Goal: Information Seeking & Learning: Learn about a topic

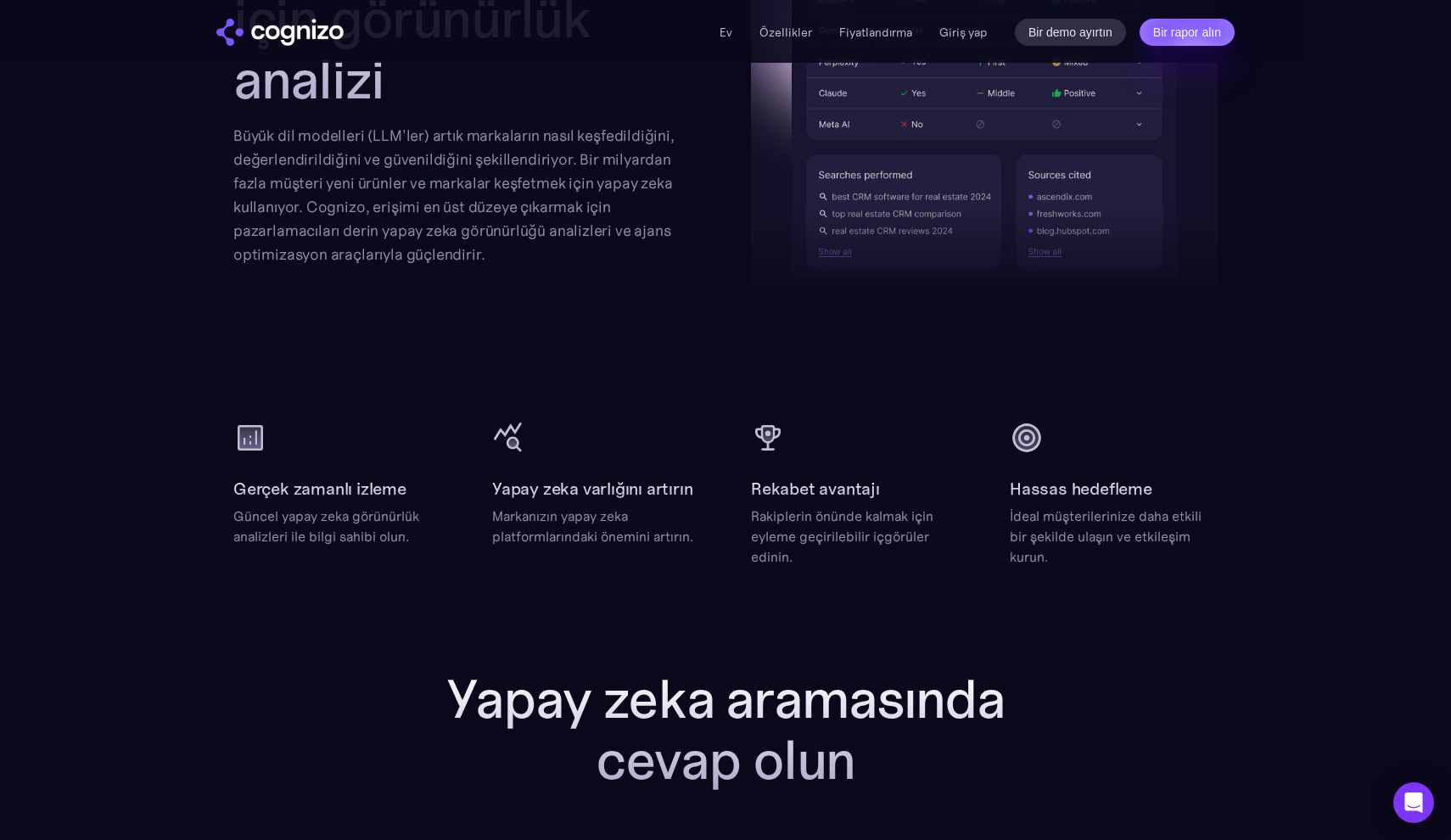
scroll to position [1806, 0]
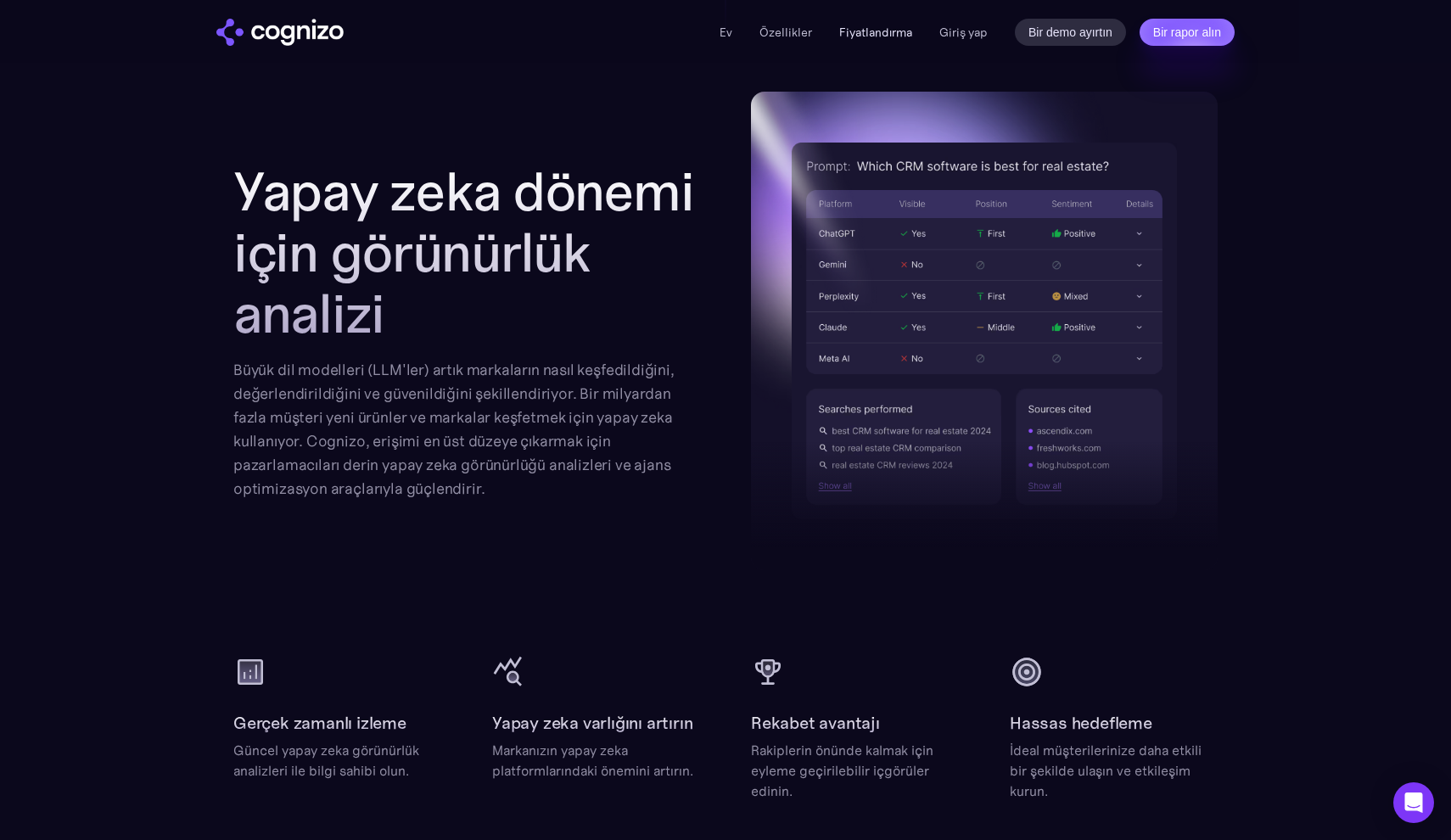
click at [866, 33] on link "Fiyatlandırma" at bounding box center [876, 32] width 73 height 16
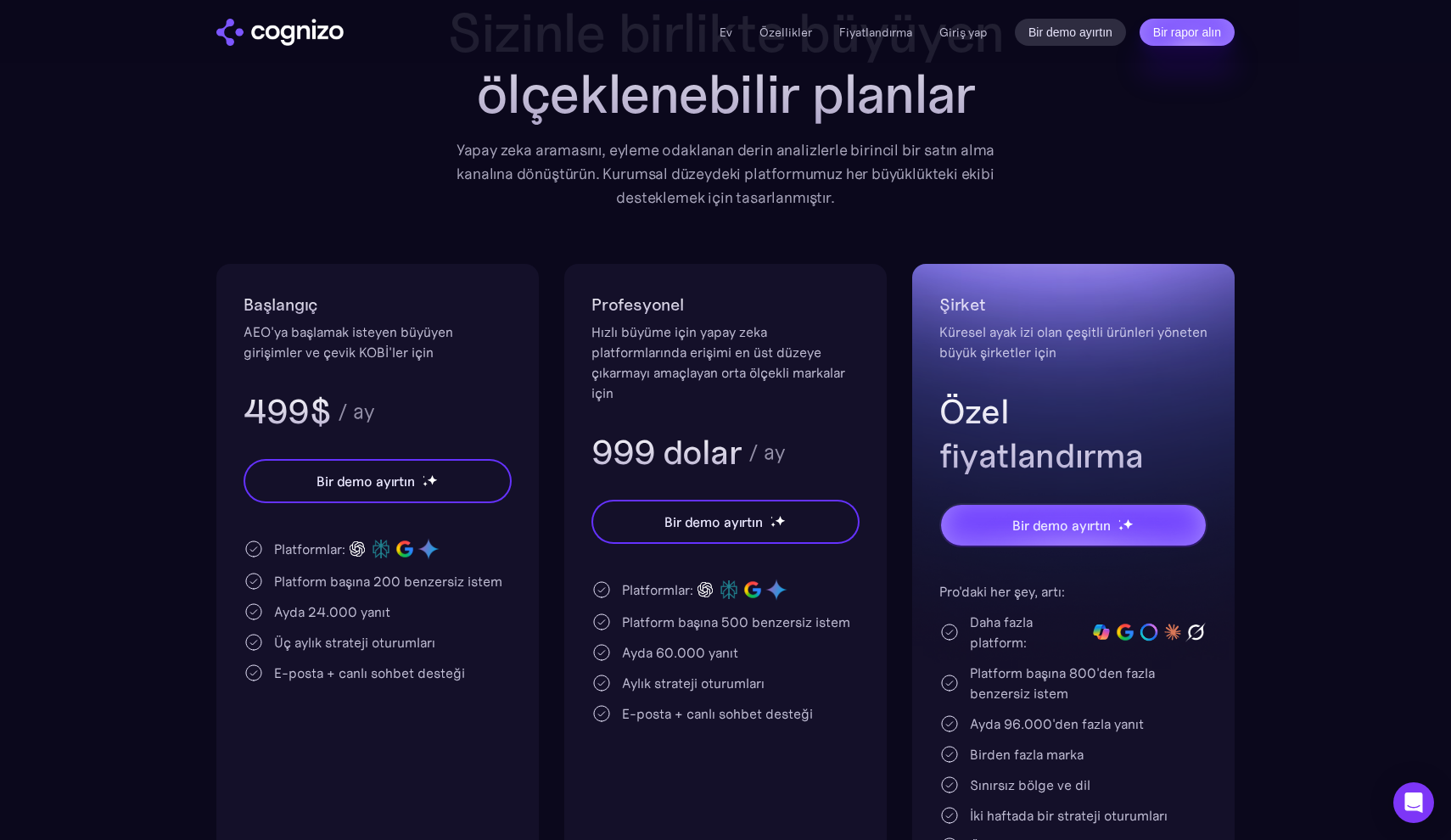
scroll to position [169, 0]
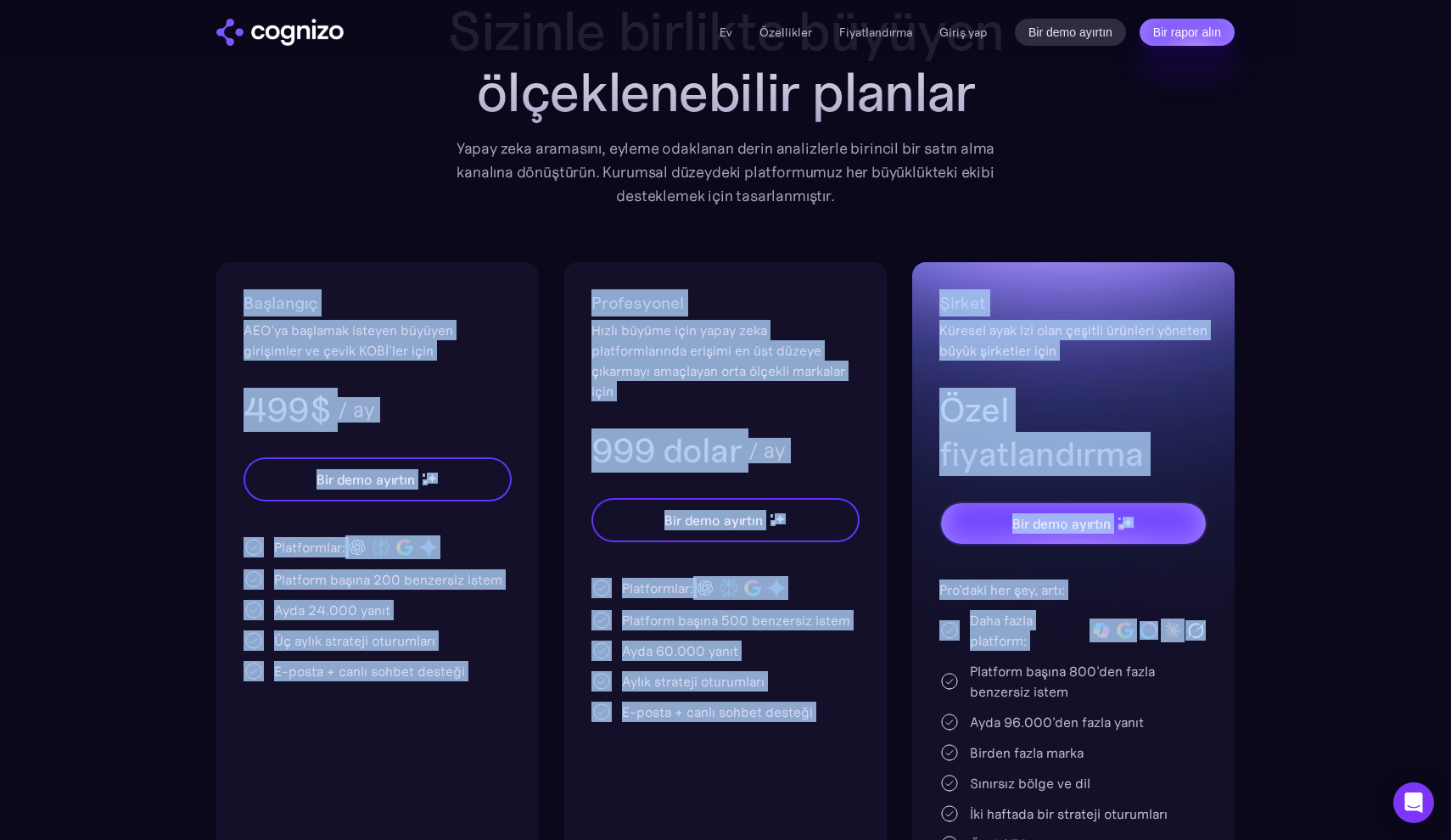
drag, startPoint x: 358, startPoint y: 252, endPoint x: 1246, endPoint y: 623, distance: 962.4
click at [1246, 623] on section "Fiyatlandırma Sizinle birlikte büyüyen ölçeklenebilir planlar Yapay zeka aramas…" at bounding box center [726, 464] width 1451 height 1005
click at [1250, 618] on section "Fiyatlandırma Sizinle birlikte büyüyen ölçeklenebilir planlar Yapay zeka aramas…" at bounding box center [726, 464] width 1451 height 1005
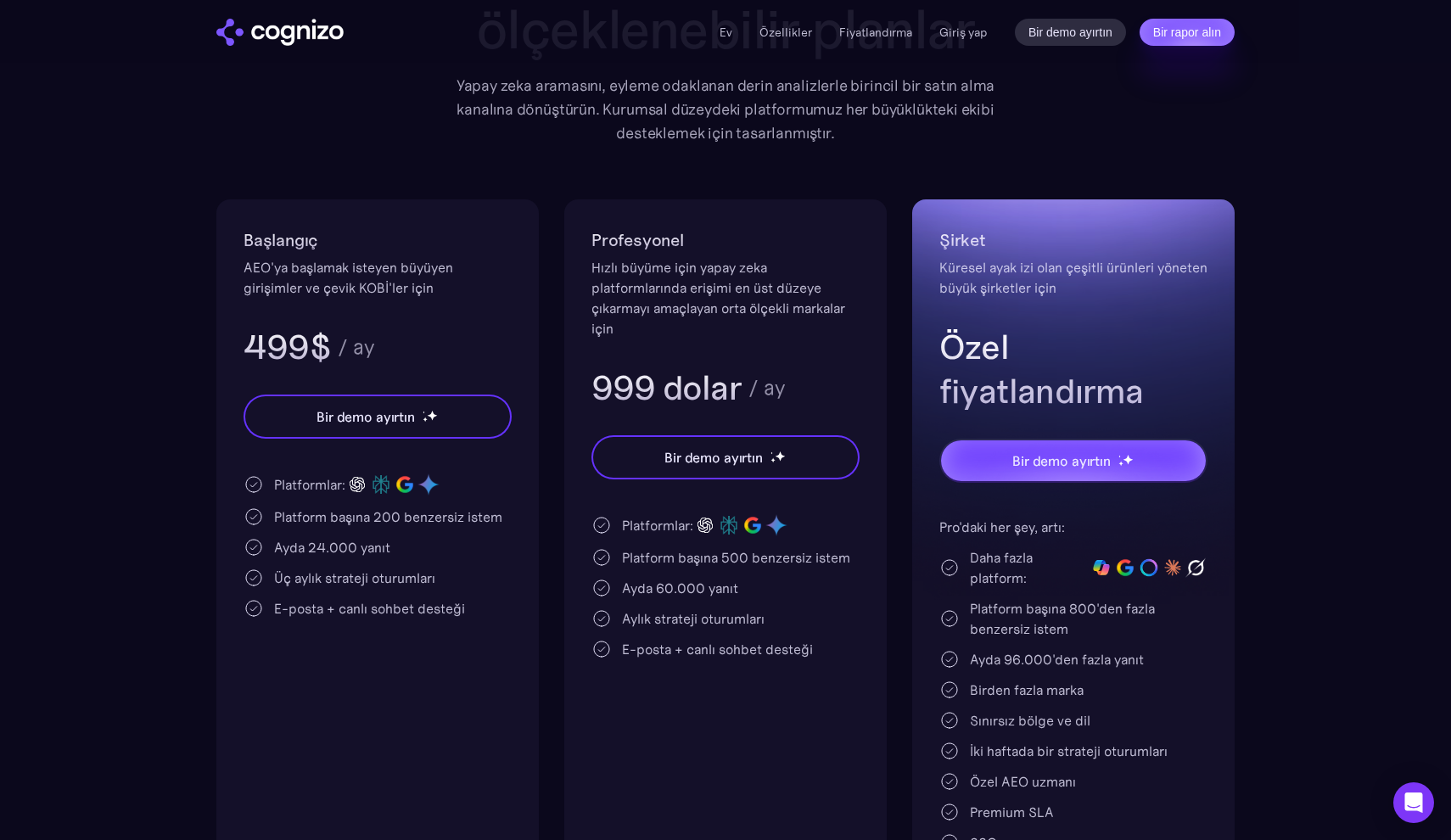
scroll to position [232, 1]
drag, startPoint x: 1064, startPoint y: 246, endPoint x: 1199, endPoint y: 335, distance: 161.7
click at [1199, 335] on div "Şirket Küresel ayak izi olan çeşitli ürünleri yöneten büyük şirketler için Özel…" at bounding box center [1073, 319] width 268 height 187
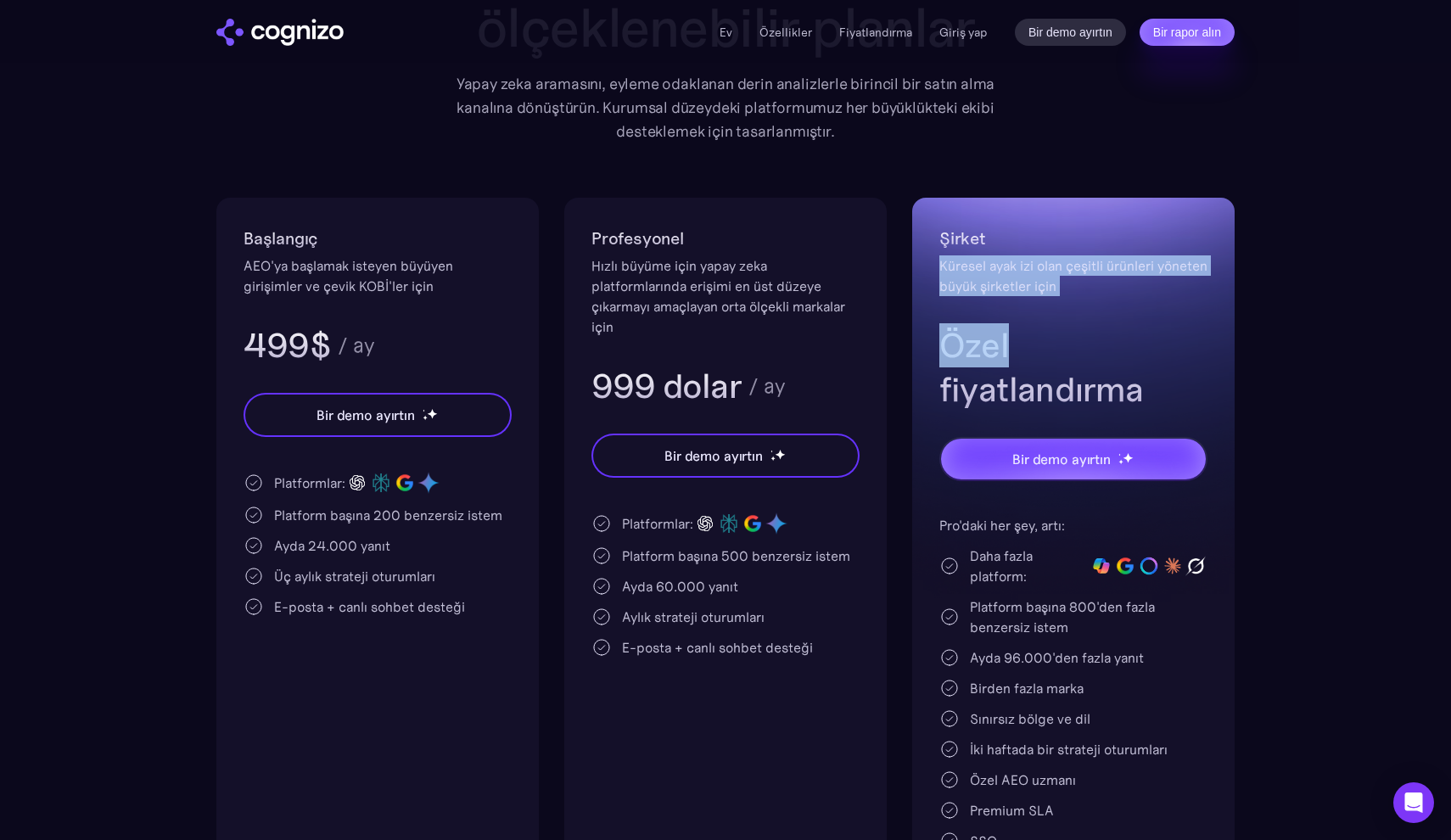
click at [1199, 335] on h3 "Özel fiyatlandırma" at bounding box center [1073, 368] width 268 height 89
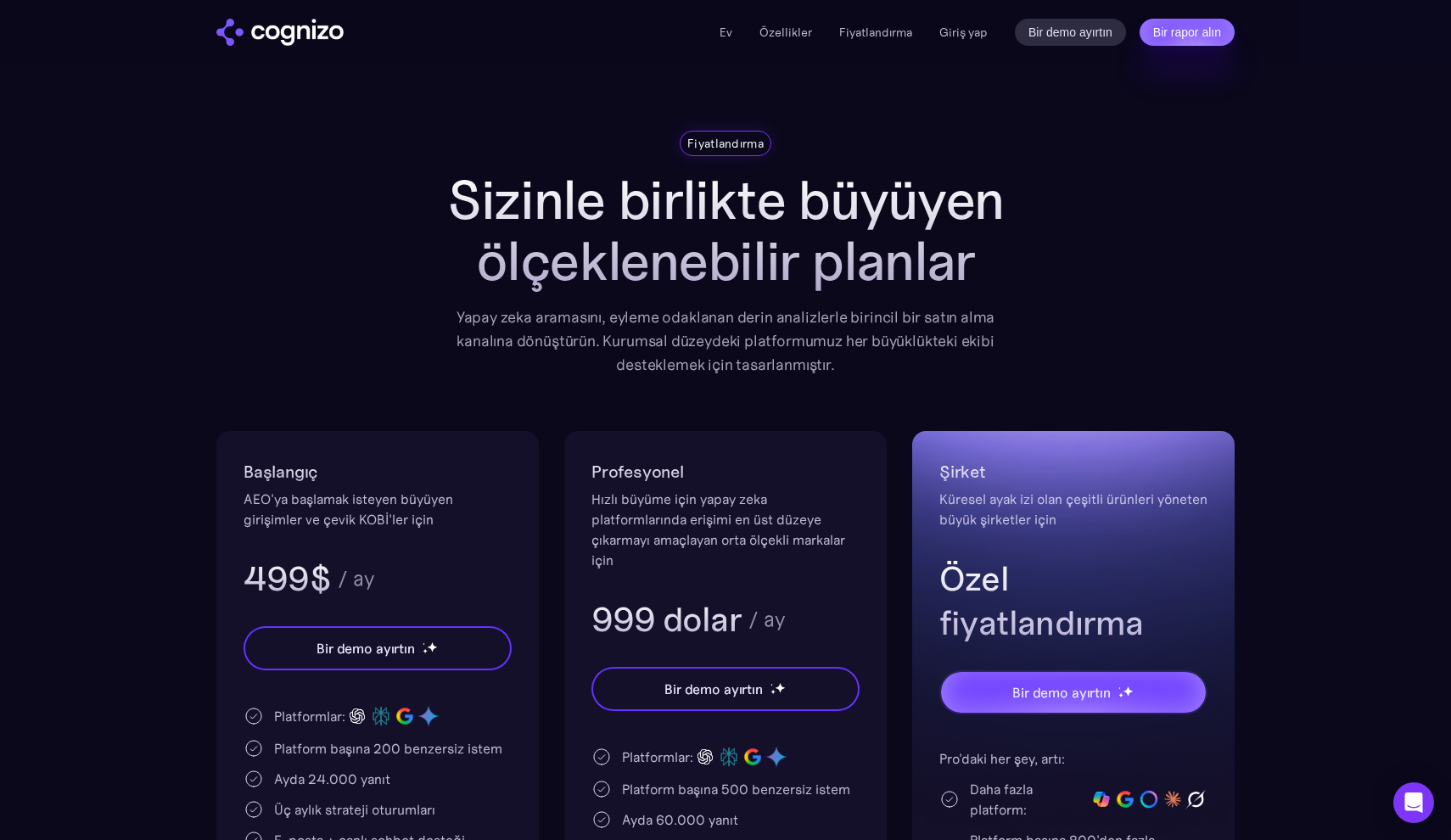
scroll to position [0, 0]
click at [768, 33] on link "Özellikler" at bounding box center [785, 32] width 53 height 16
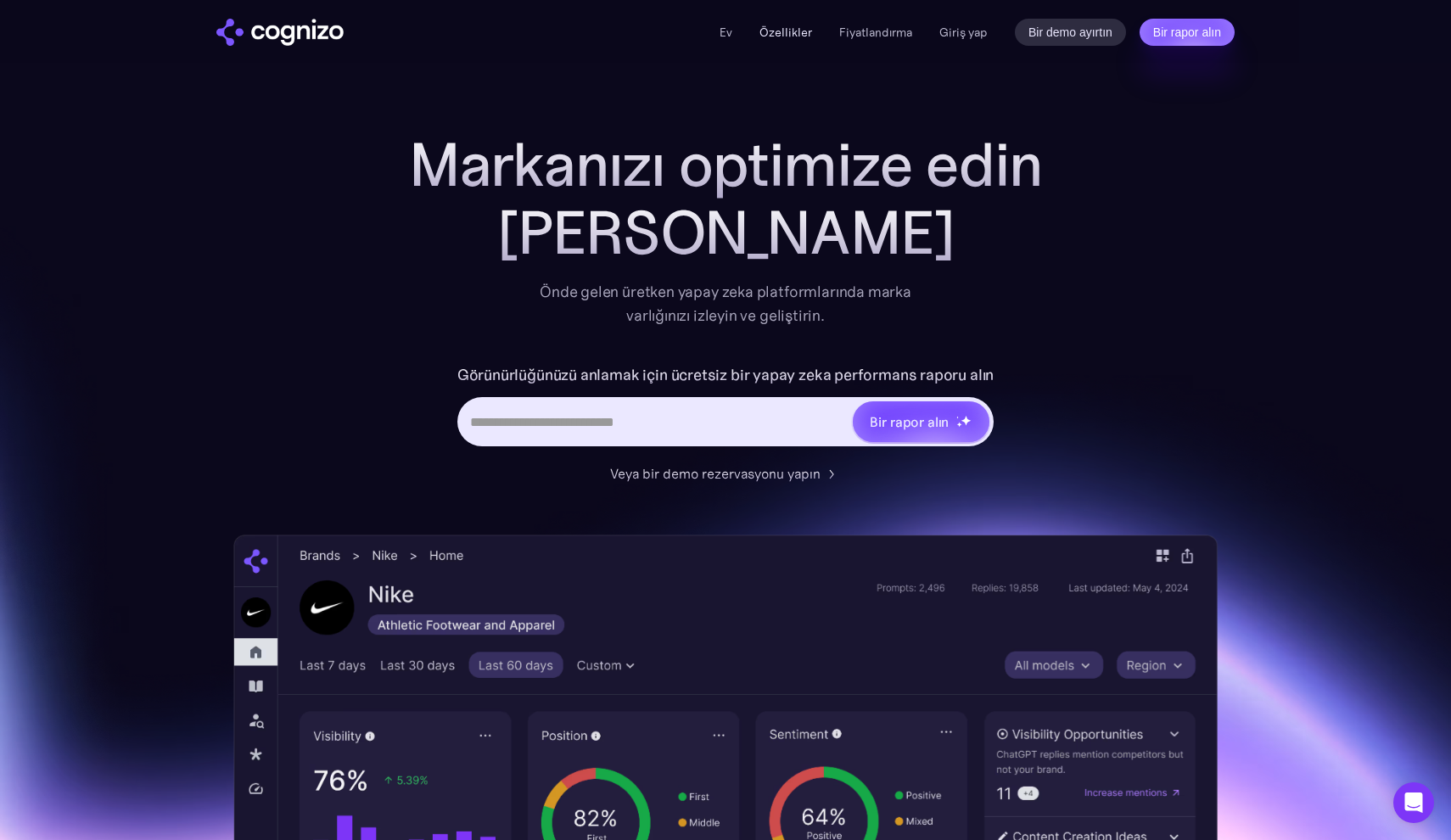
click at [803, 24] on link "Özellikler" at bounding box center [785, 32] width 53 height 16
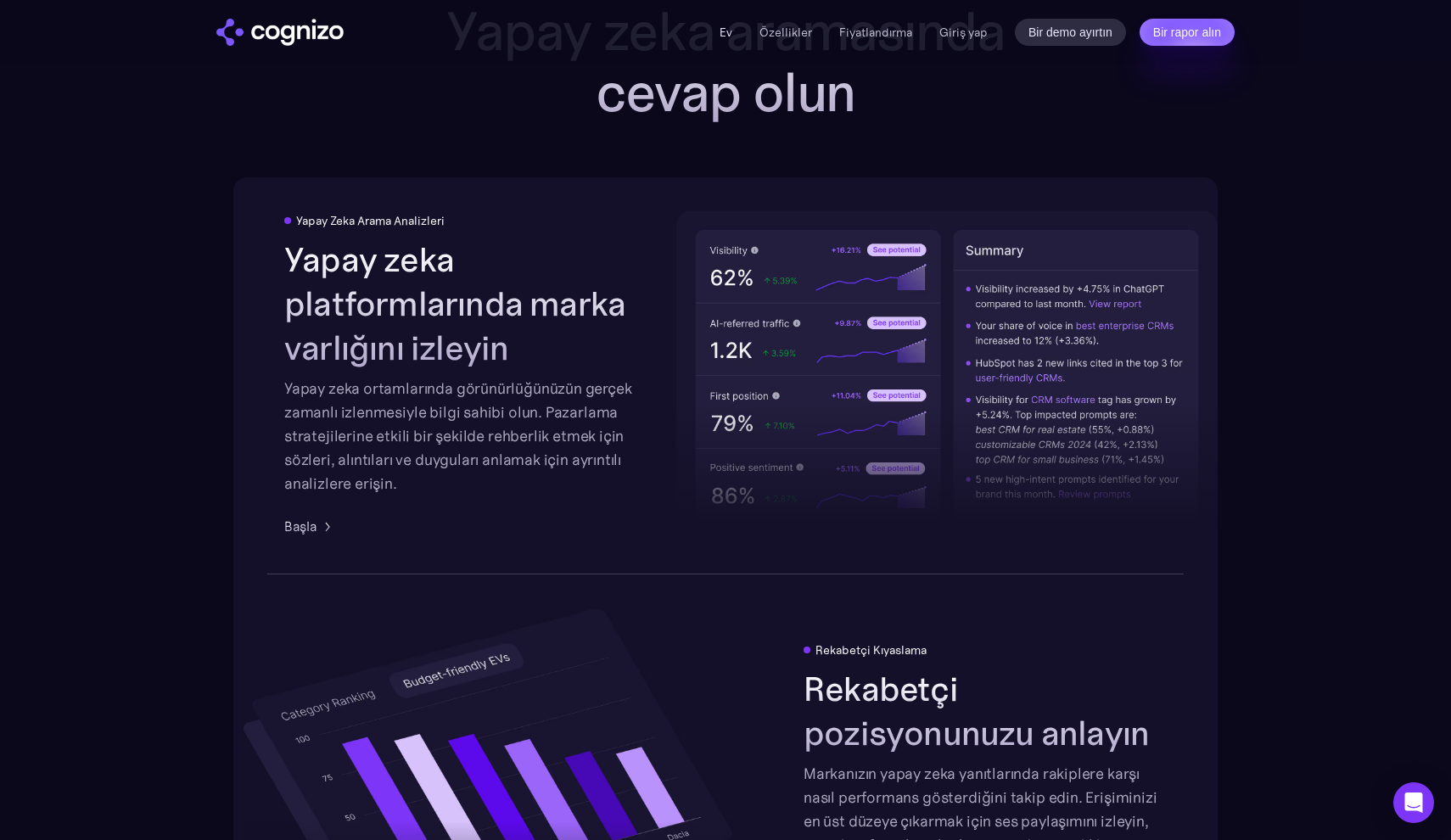
scroll to position [2709, 0]
click at [790, 31] on link "Özellikler" at bounding box center [785, 32] width 53 height 16
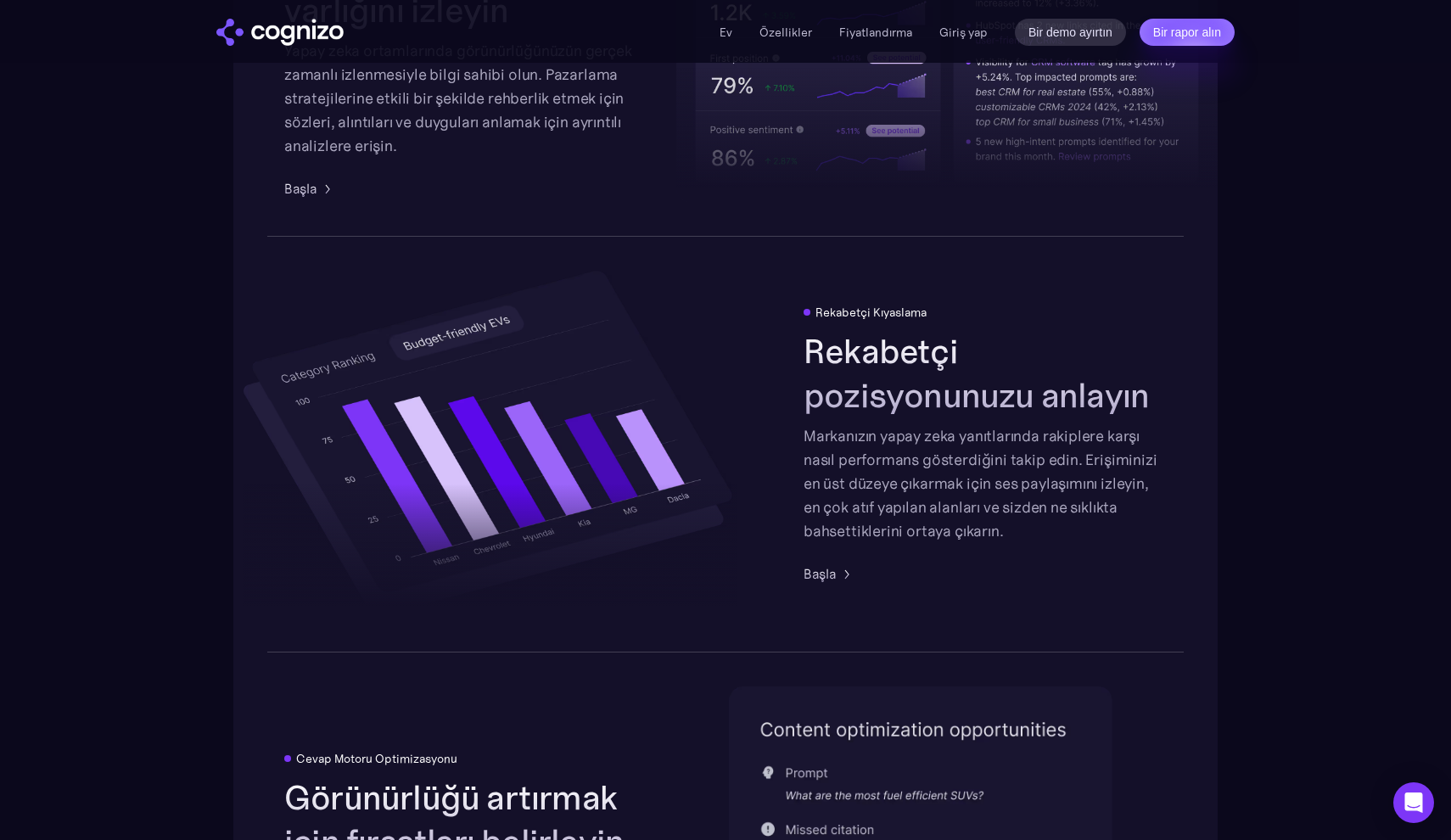
scroll to position [3056, 0]
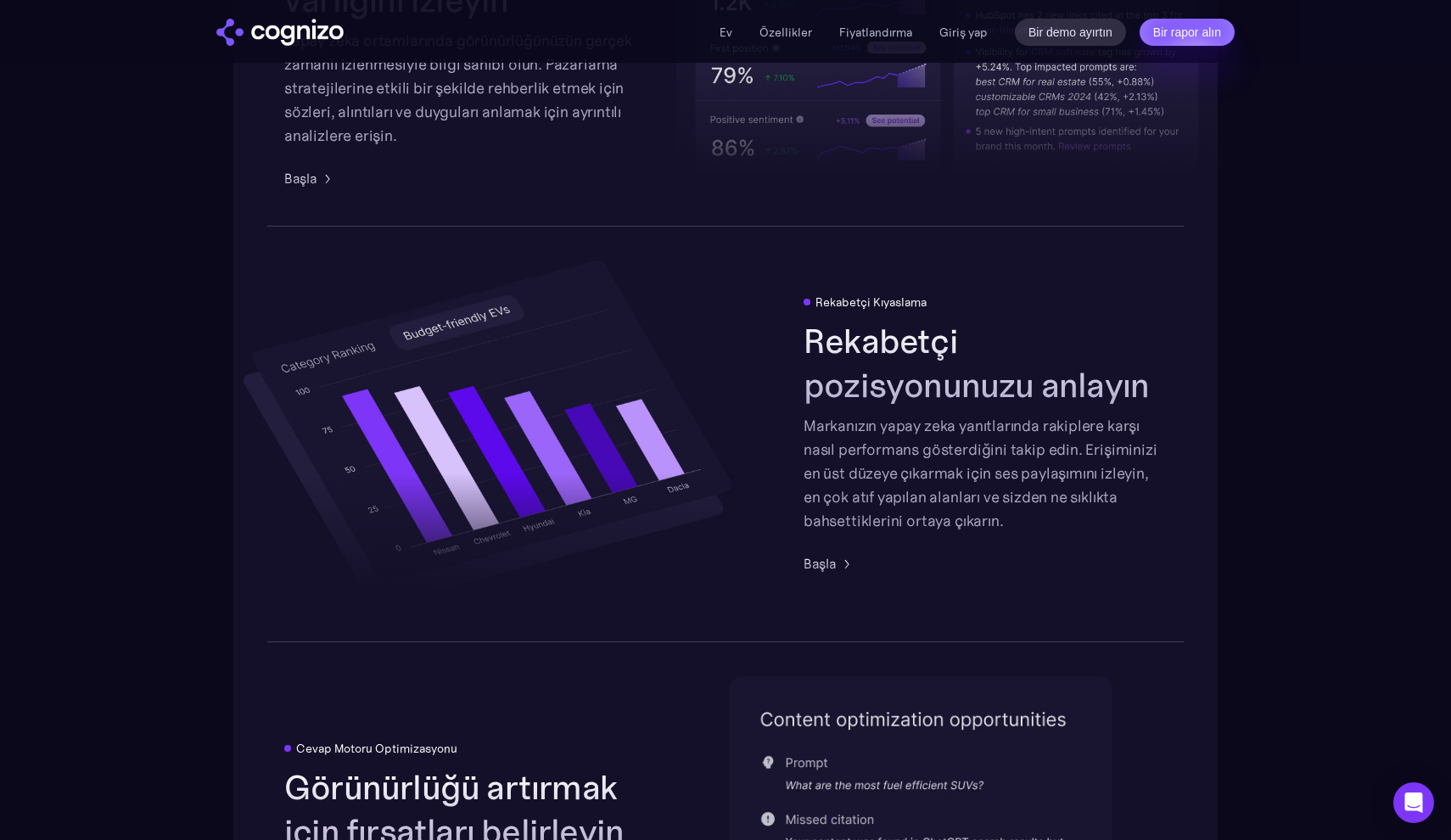
click at [732, 20] on div "Ev Özellikler Fiyatlandırma Book a demo Get a report Giriş yap Bir demo ayırtın…" at bounding box center [977, 32] width 515 height 27
click at [715, 46] on div "Ev Özellikler Fiyatlandırma Book a demo Get a report Giriş yap Bir demo ayırtın…" at bounding box center [726, 31] width 1222 height 62
click at [719, 39] on div "Ev Özellikler Fiyatlandırma Book a demo Get a report Giriş yap Bir demo ayırtın…" at bounding box center [726, 32] width 1019 height 27
click at [732, 24] on link "Ev" at bounding box center [726, 32] width 13 height 16
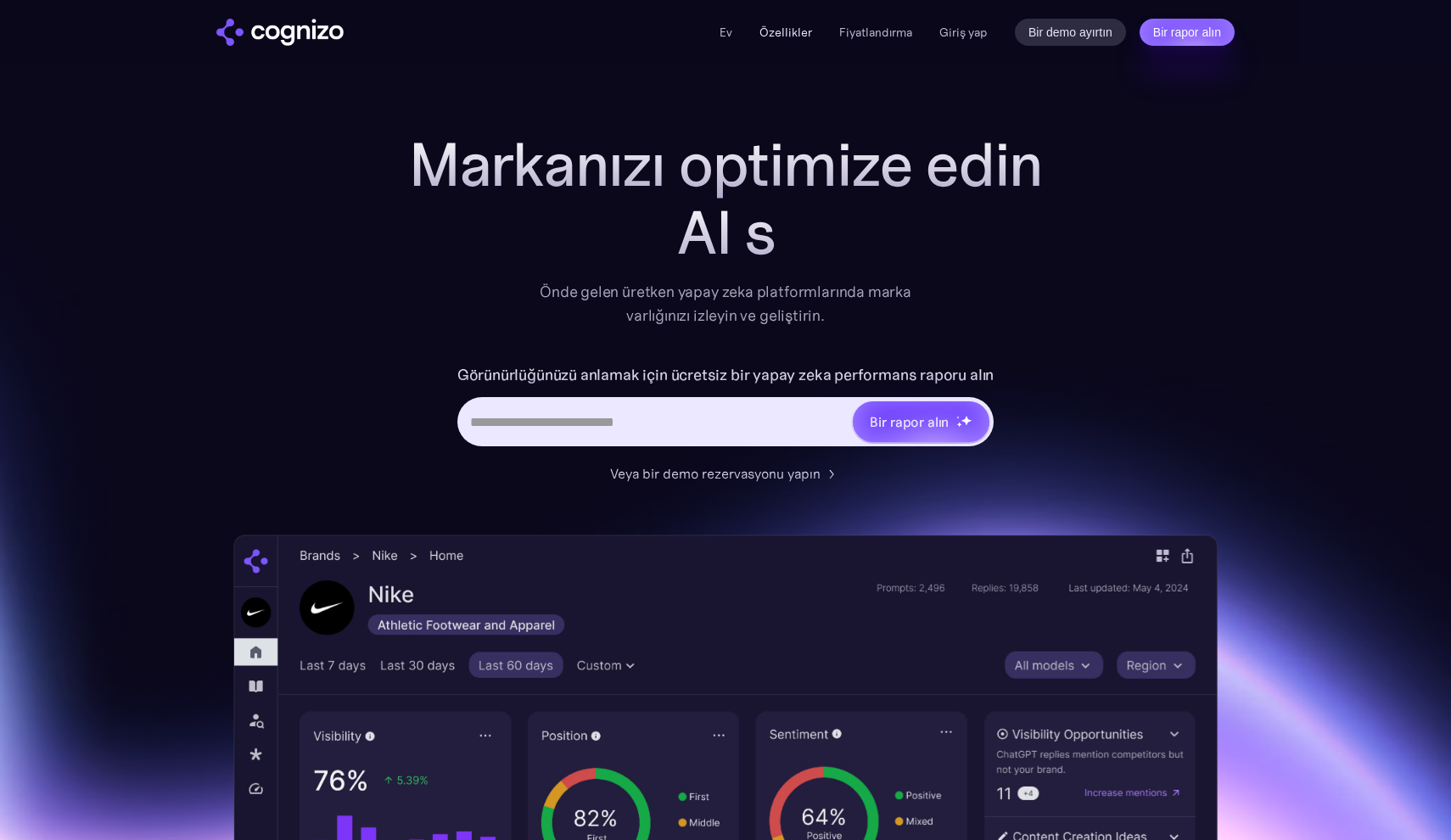
click at [786, 31] on link "Özellikler" at bounding box center [785, 32] width 53 height 16
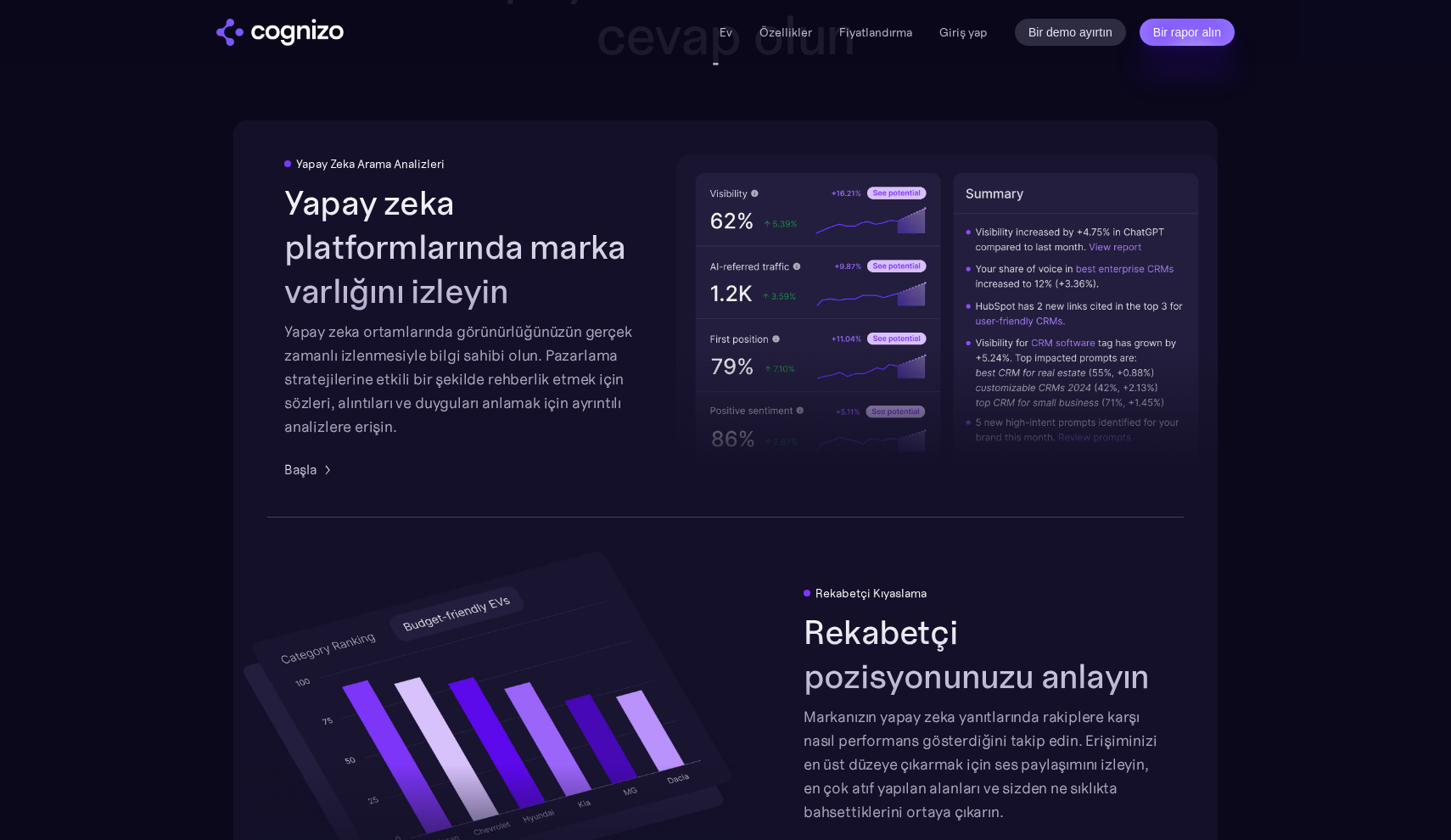
scroll to position [2894, 0]
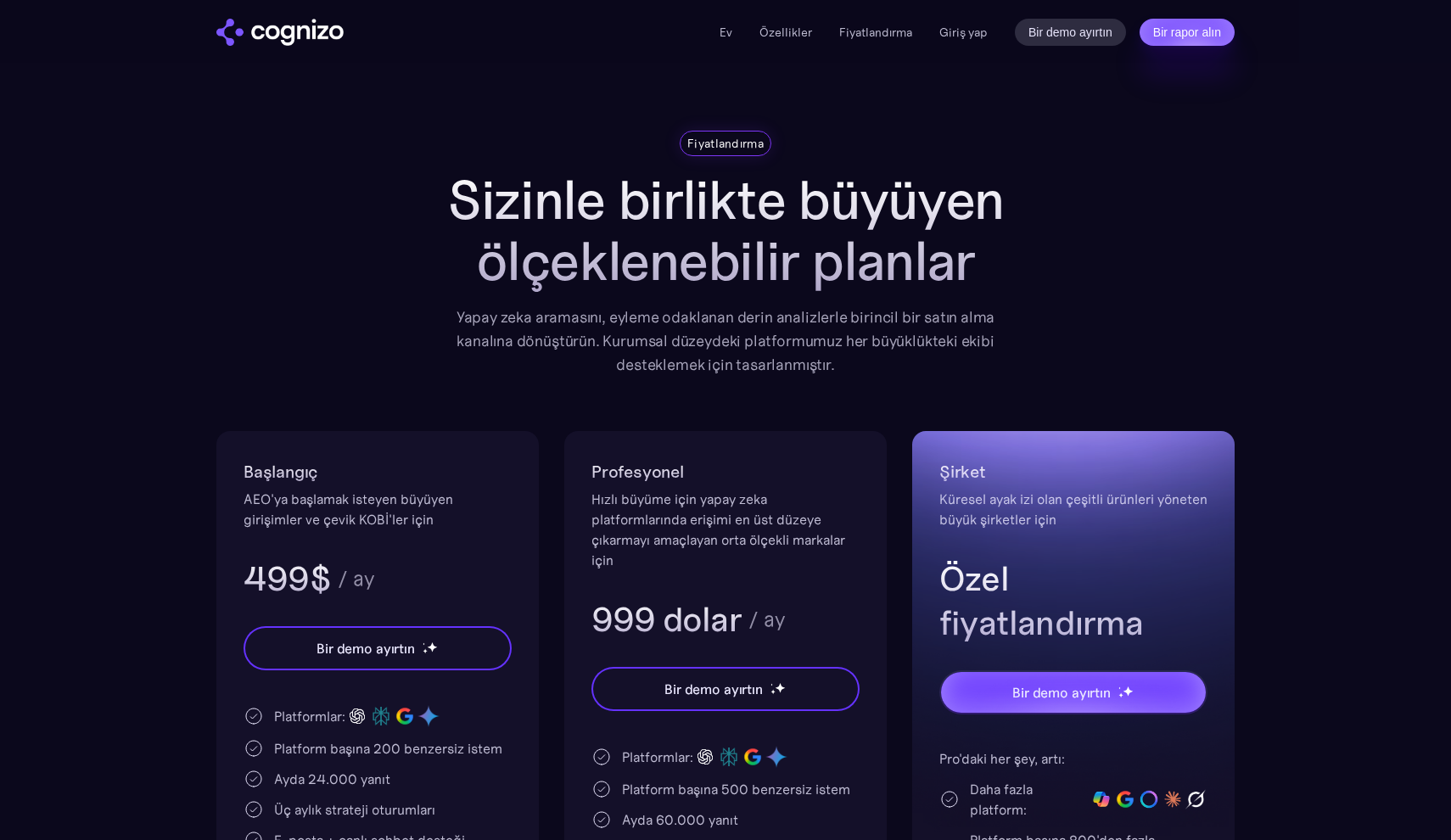
scroll to position [-1, 0]
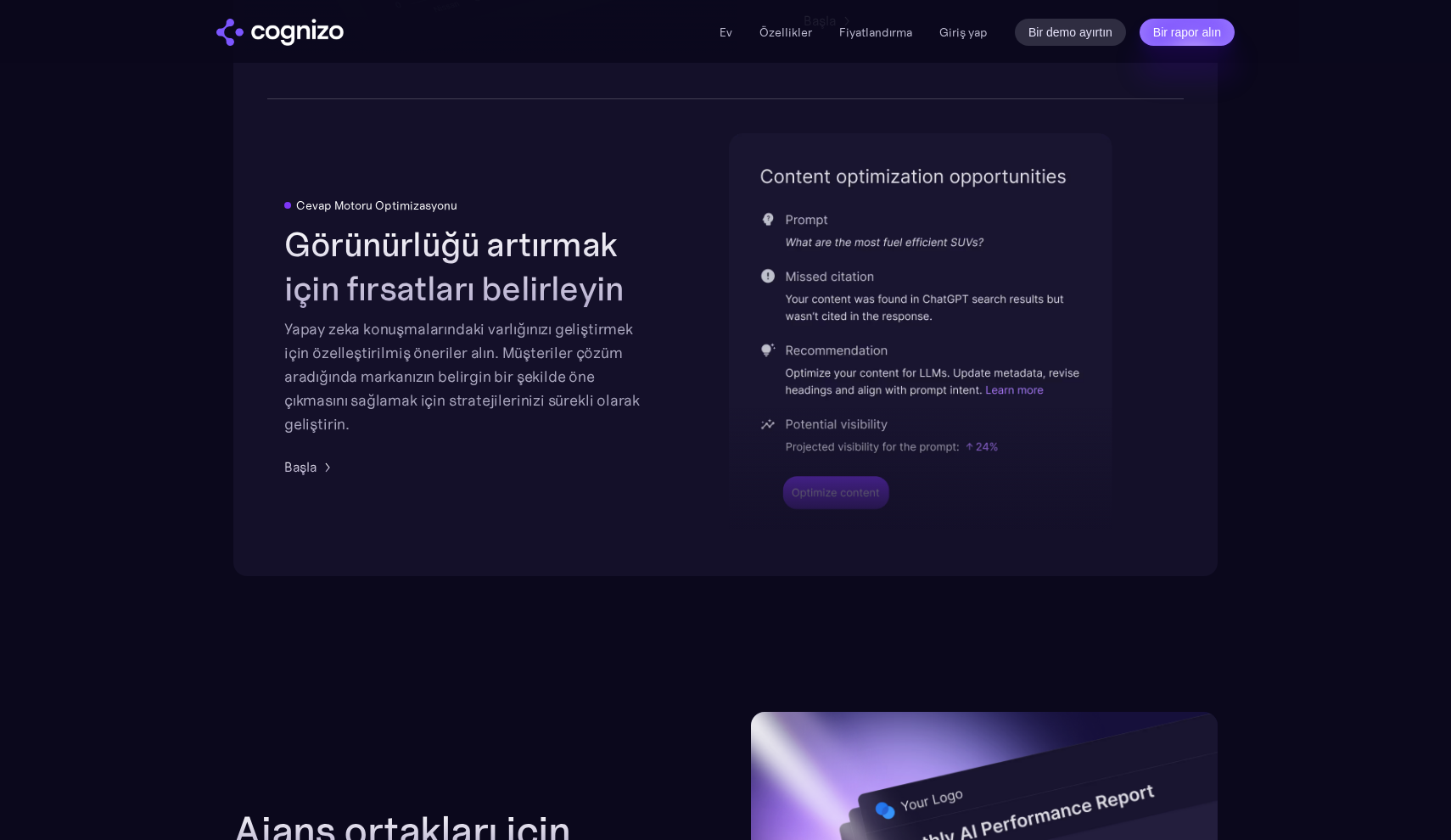
scroll to position [3595, 0]
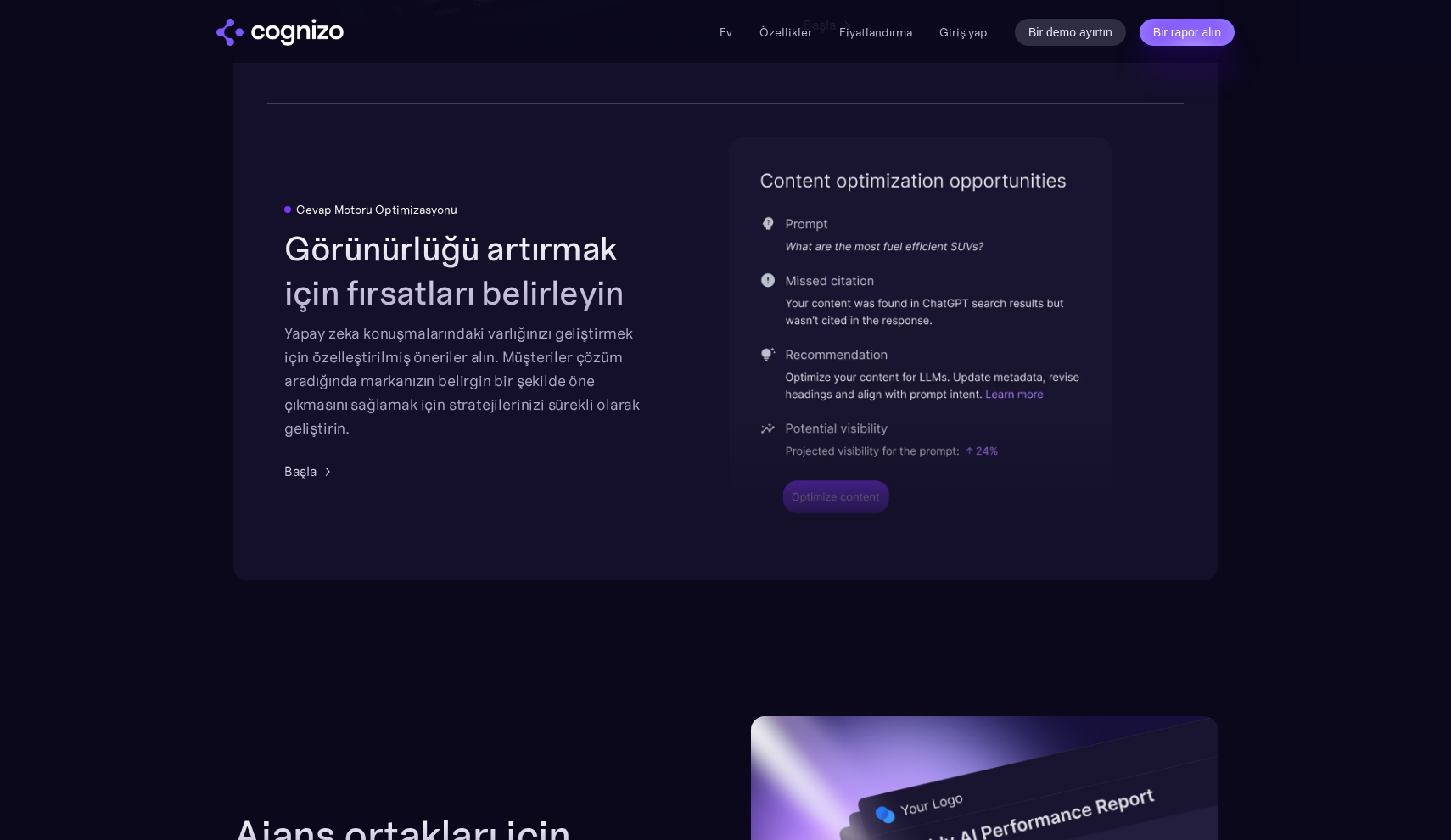
click at [626, 454] on div "Cevap Motoru Optimizasyonu Görünürlüğü artırmak için fırsatları belirleyin Yapa…" at bounding box center [466, 342] width 364 height 279
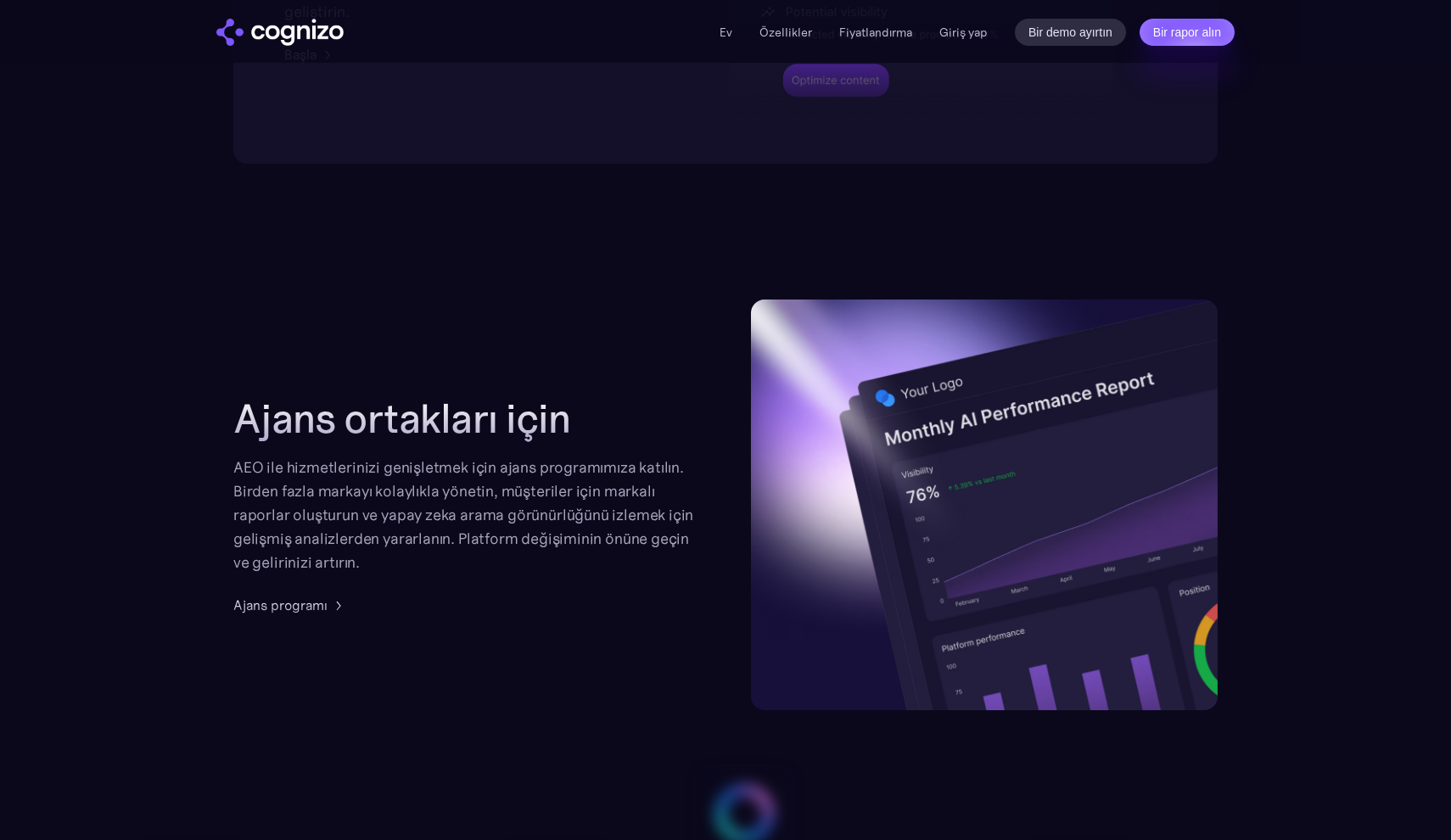
scroll to position [4011, 0]
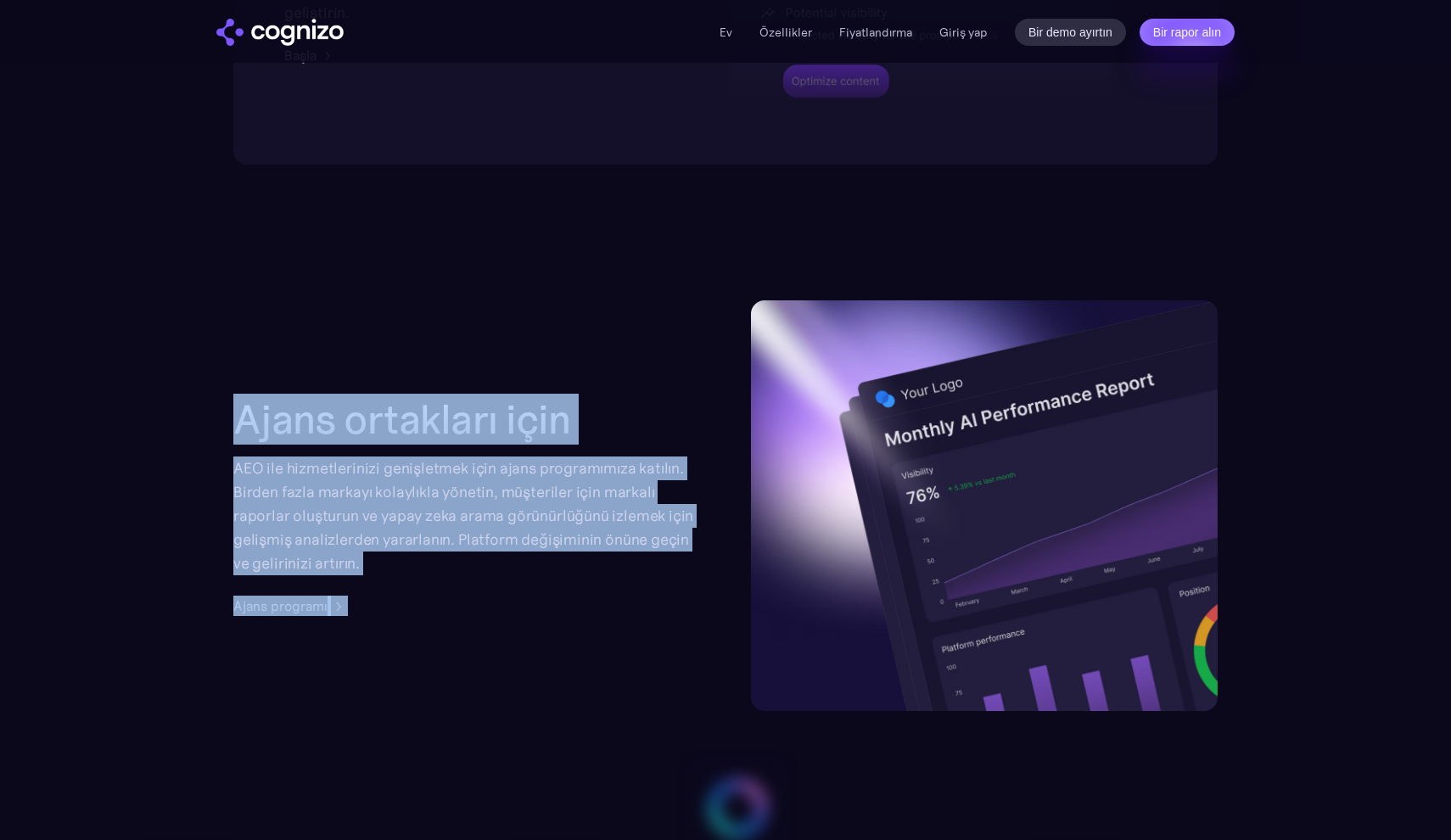
drag, startPoint x: 348, startPoint y: 402, endPoint x: 563, endPoint y: 594, distance: 288.3
click at [562, 592] on div "Ajans ortakları için AEO ile hizmetlerinizi genişletmek için ajans programımıza…" at bounding box center [726, 505] width 985 height 410
click at [563, 594] on div "Ajans ortakları için AEO ile hizmetlerinizi genişletmek için ajans programımıza…" at bounding box center [467, 506] width 467 height 220
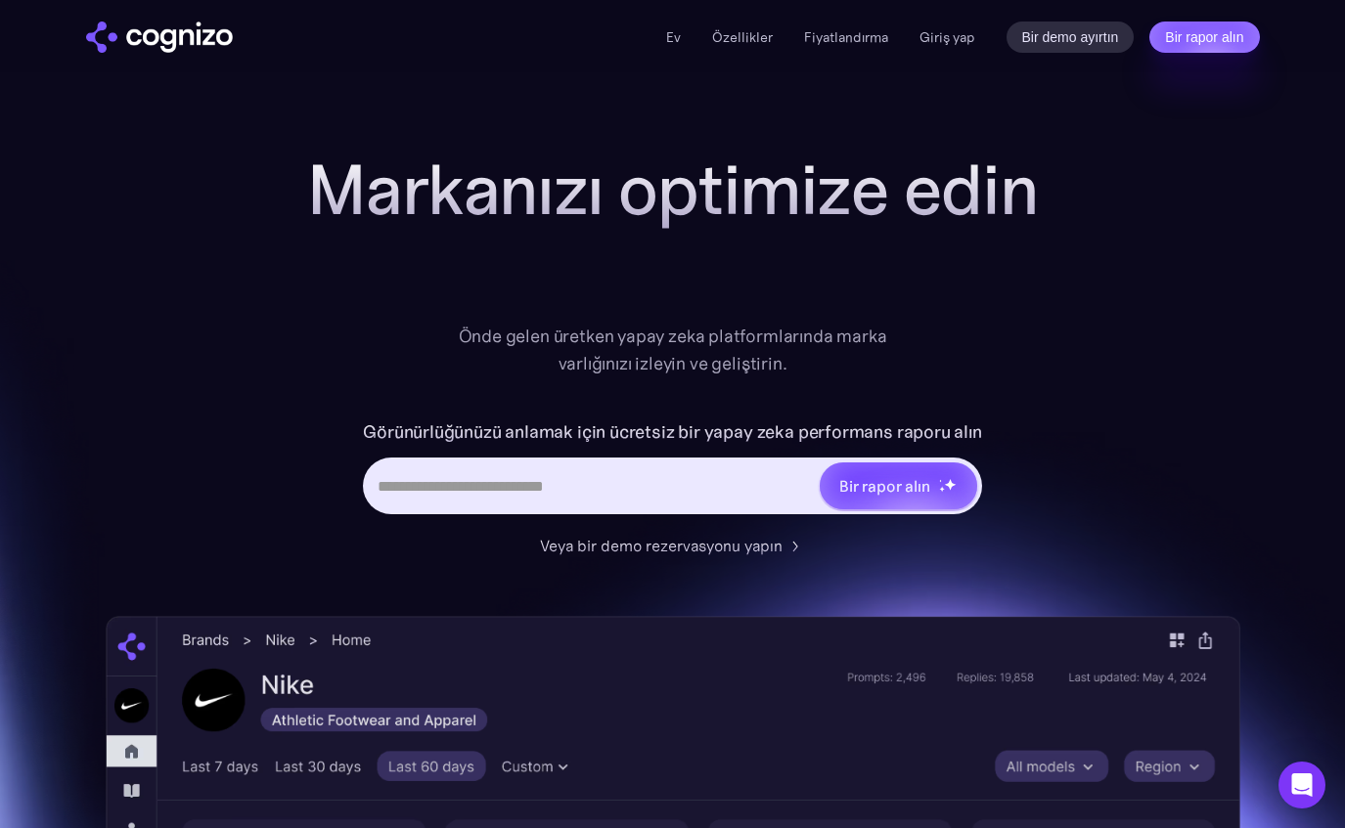
scroll to position [0, 0]
